Goal: Check status: Check status

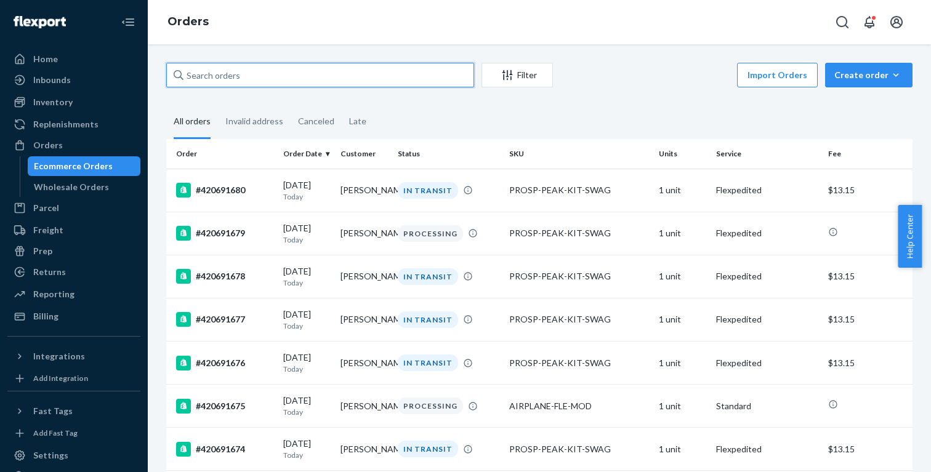
click at [242, 74] on input "text" at bounding box center [320, 75] width 308 height 25
type input "PROSP"
